Goal: Transaction & Acquisition: Download file/media

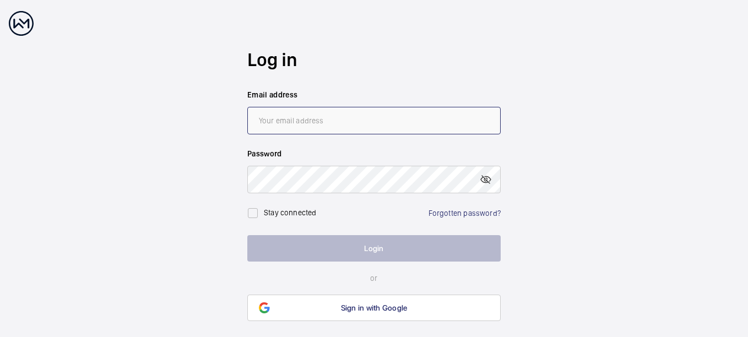
type input "[PERSON_NAME][EMAIL_ADDRESS][DOMAIN_NAME]"
click at [357, 254] on button "Login" at bounding box center [373, 248] width 253 height 26
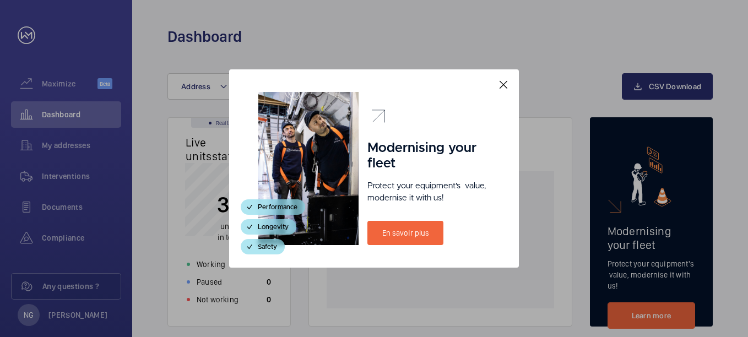
click at [505, 85] on mat-icon at bounding box center [503, 84] width 13 height 13
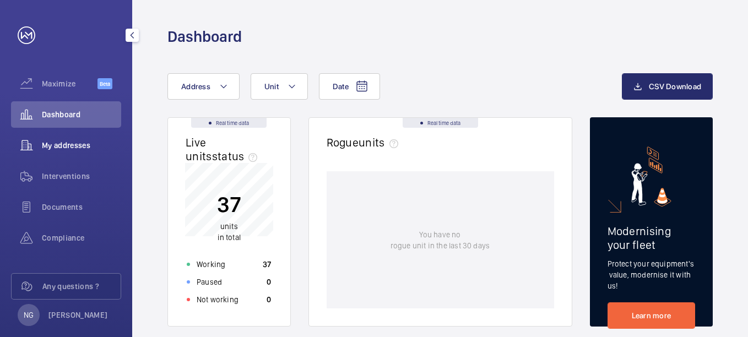
click at [88, 142] on span "My addresses" at bounding box center [81, 145] width 79 height 11
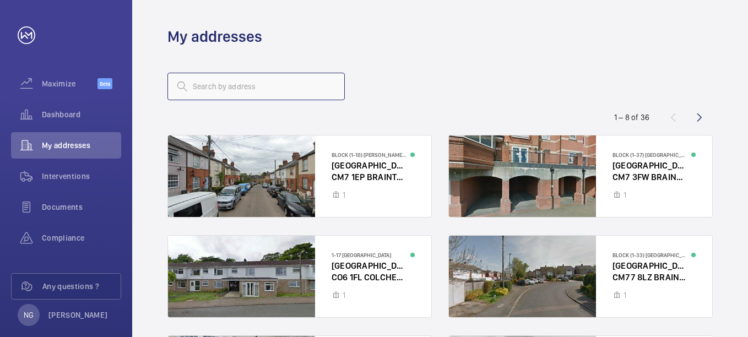
click at [265, 80] on input "text" at bounding box center [255, 87] width 177 height 28
type input "orchard"
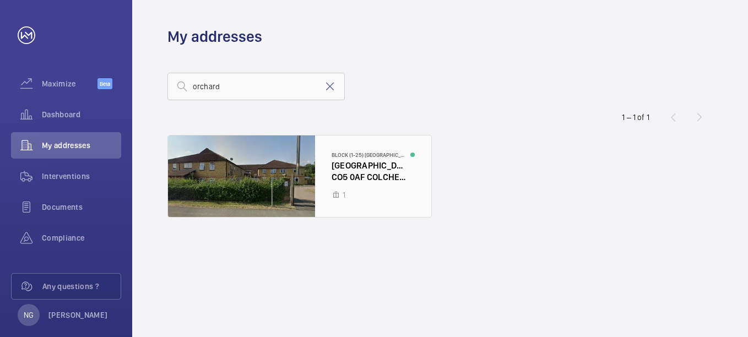
click at [362, 168] on div at bounding box center [299, 175] width 263 height 81
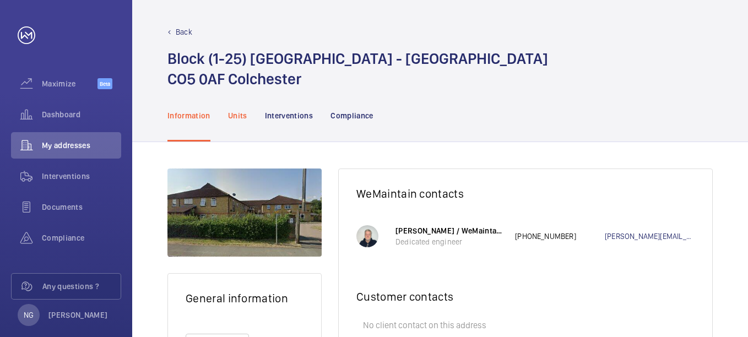
click at [235, 116] on p "Units" at bounding box center [237, 115] width 19 height 11
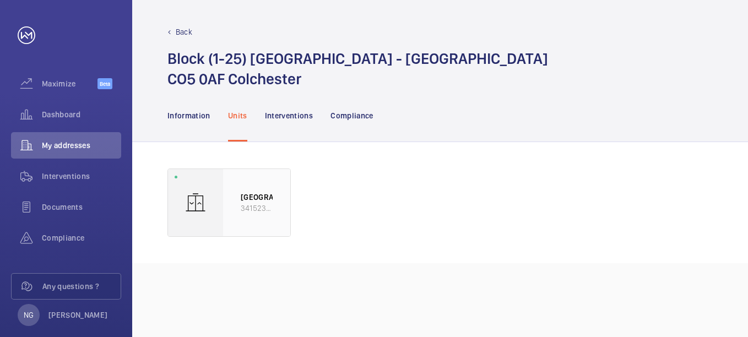
click at [257, 210] on p "34152316" at bounding box center [257, 208] width 32 height 11
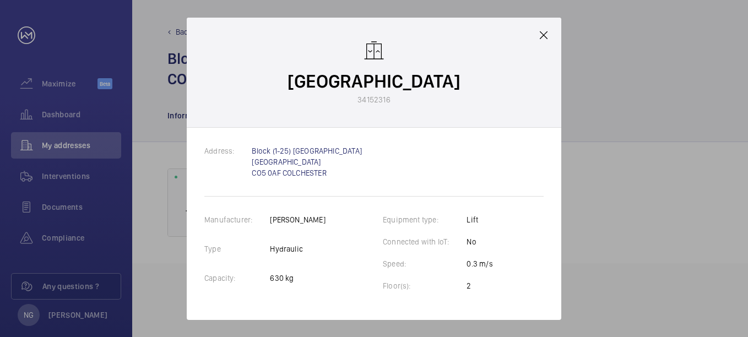
drag, startPoint x: 543, startPoint y: 30, endPoint x: 354, endPoint y: 59, distance: 191.1
click at [542, 30] on mat-icon at bounding box center [543, 35] width 13 height 13
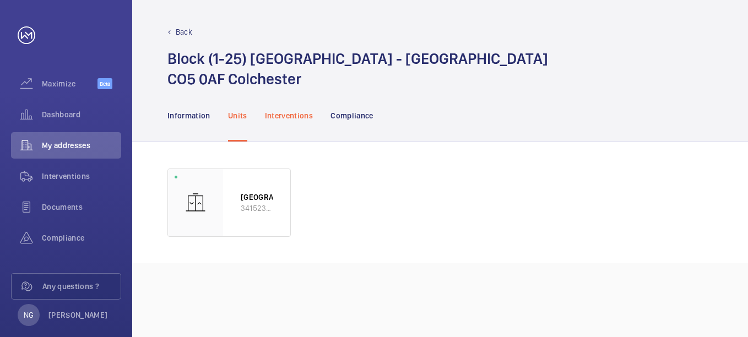
click at [298, 116] on p "Interventions" at bounding box center [289, 115] width 48 height 11
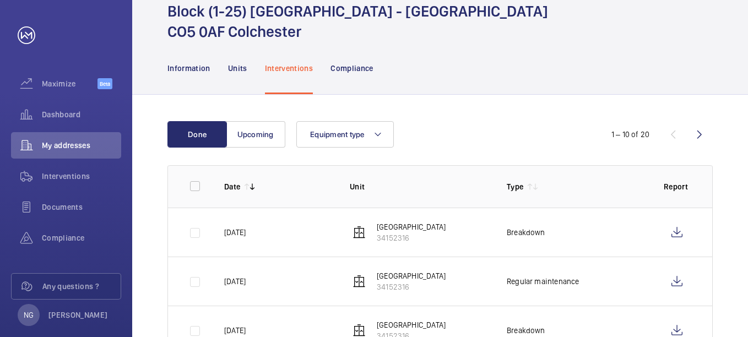
scroll to position [110, 0]
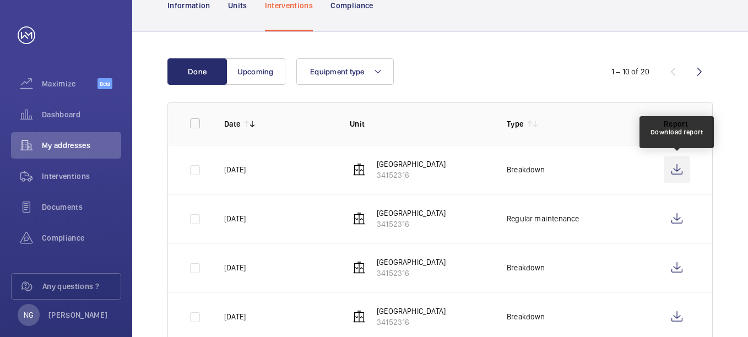
click at [685, 169] on wm-front-icon-button at bounding box center [676, 169] width 26 height 26
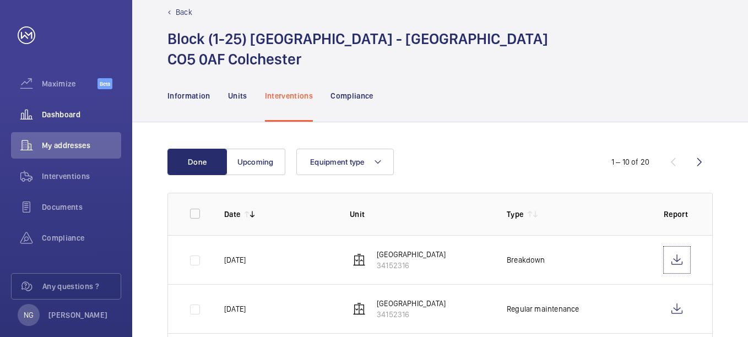
scroll to position [0, 0]
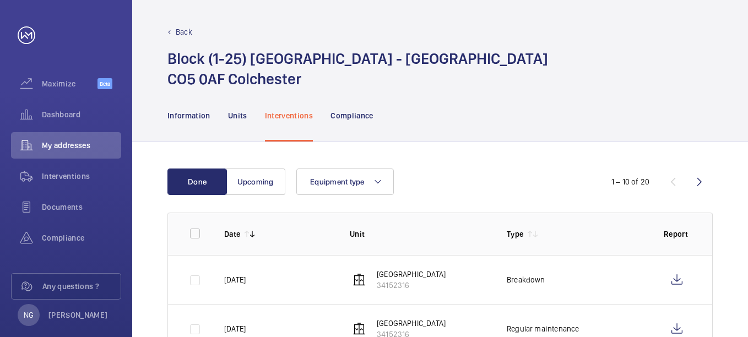
click at [511, 70] on div "Block (1-25) [GEOGRAPHIC_DATA] - [GEOGRAPHIC_DATA] [GEOGRAPHIC_DATA] 0AF [GEOGR…" at bounding box center [439, 68] width 545 height 41
